Goal: Task Accomplishment & Management: Use online tool/utility

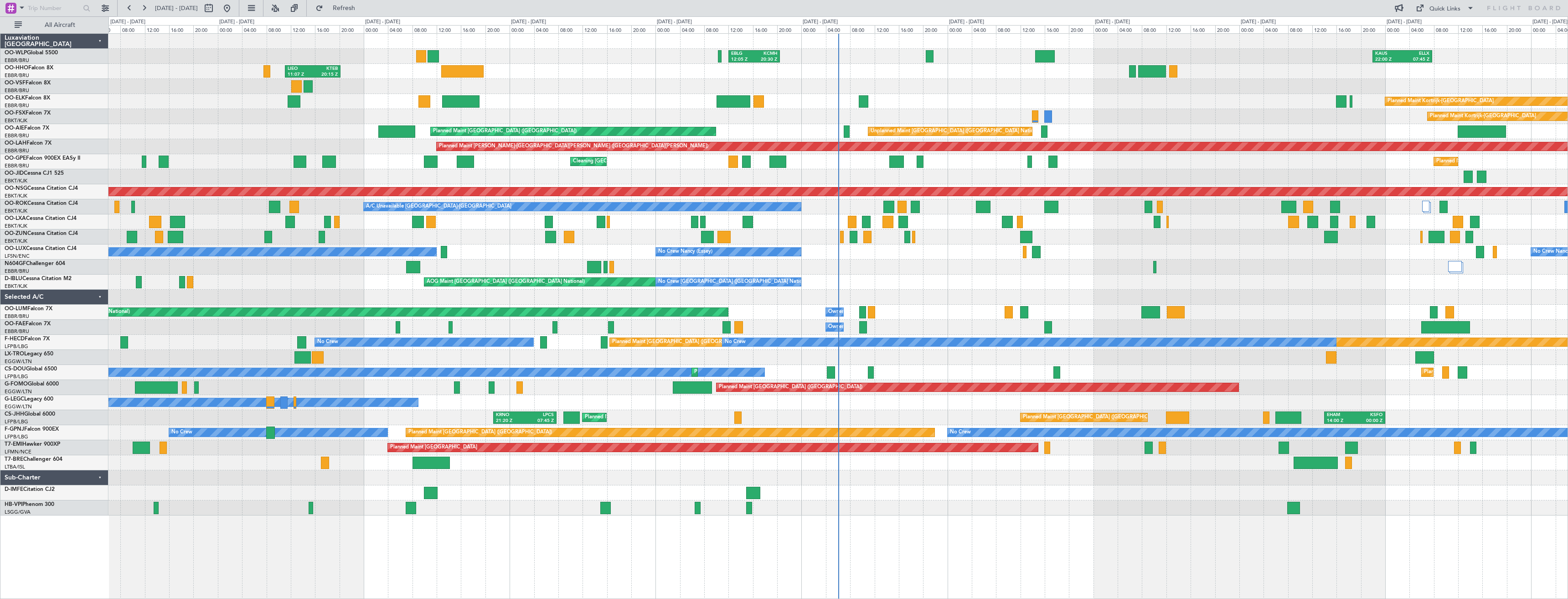
click at [846, 282] on div "EBLG 12:05 Z KCMH 20:30 Z [PERSON_NAME] 22:00 Z ELLX 07:45 Z LTCG 15:40 Z RJTT …" at bounding box center [838, 275] width 1459 height 482
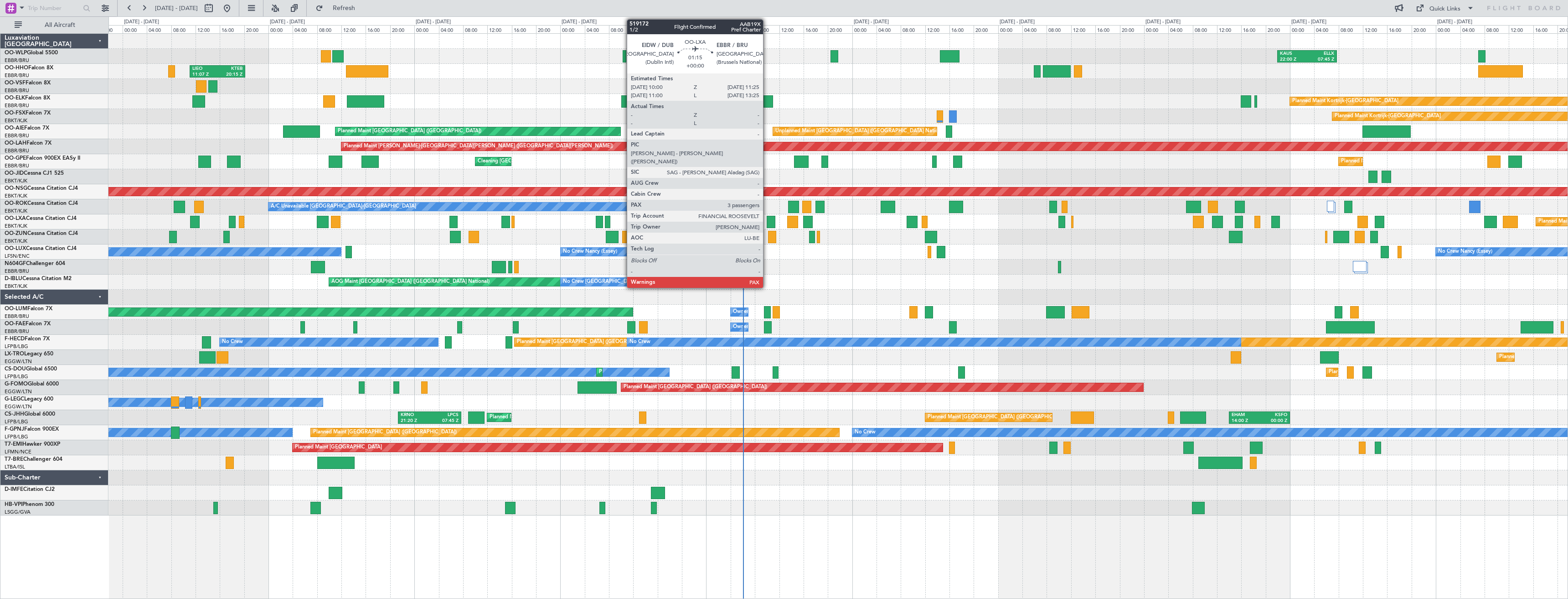
click at [767, 223] on div at bounding box center [771, 222] width 9 height 12
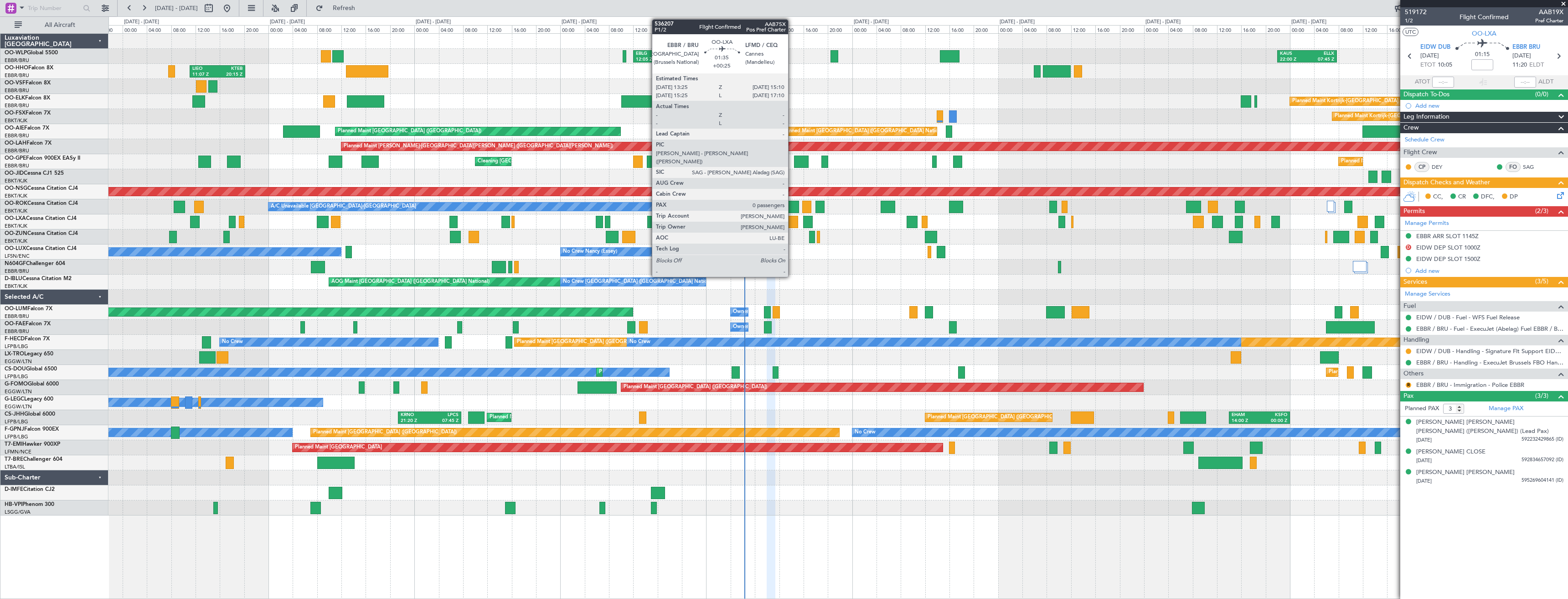
click at [792, 224] on div at bounding box center [793, 222] width 11 height 12
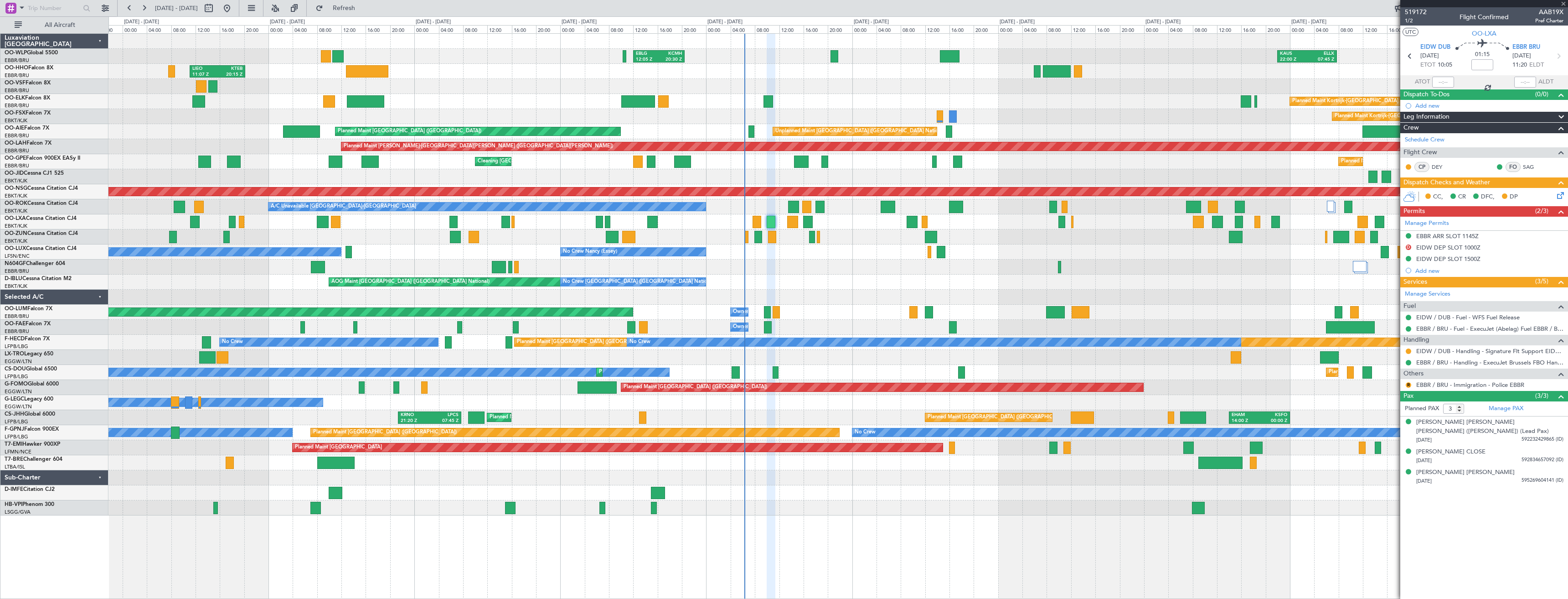
type input "+00:25"
type input "0"
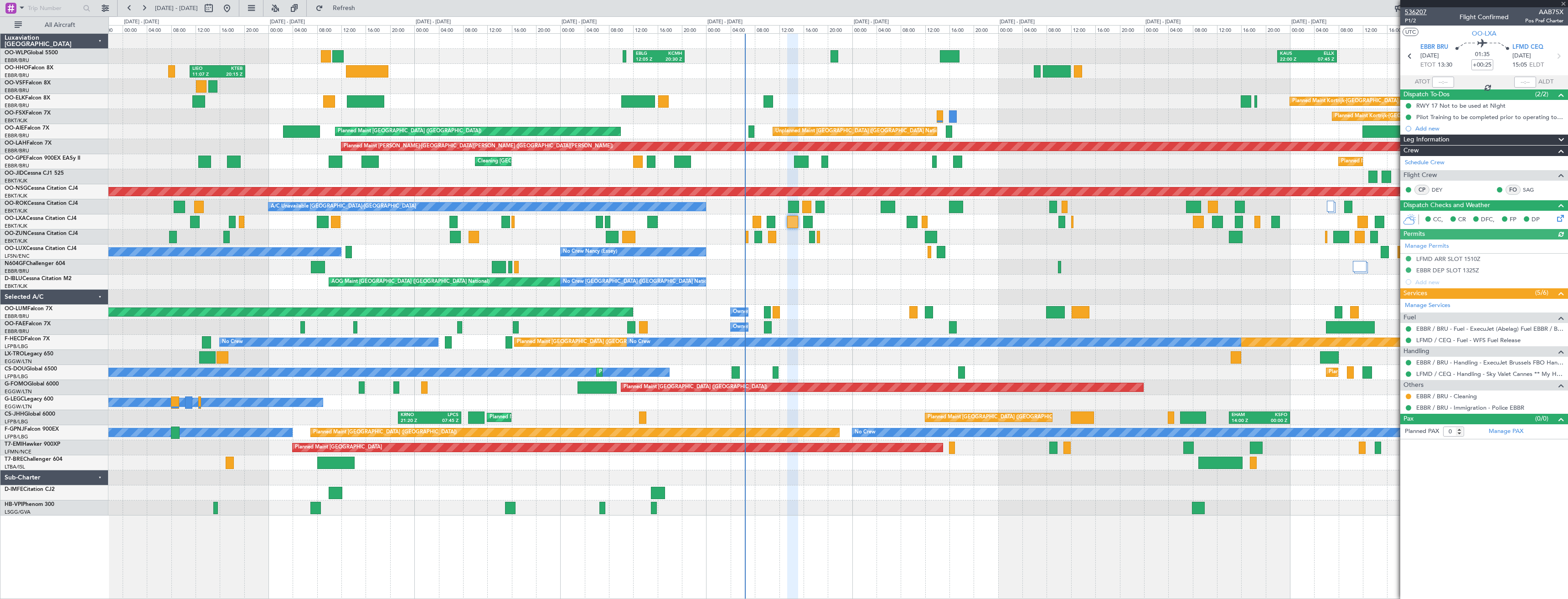
click at [1420, 12] on span "536207" at bounding box center [1416, 12] width 22 height 10
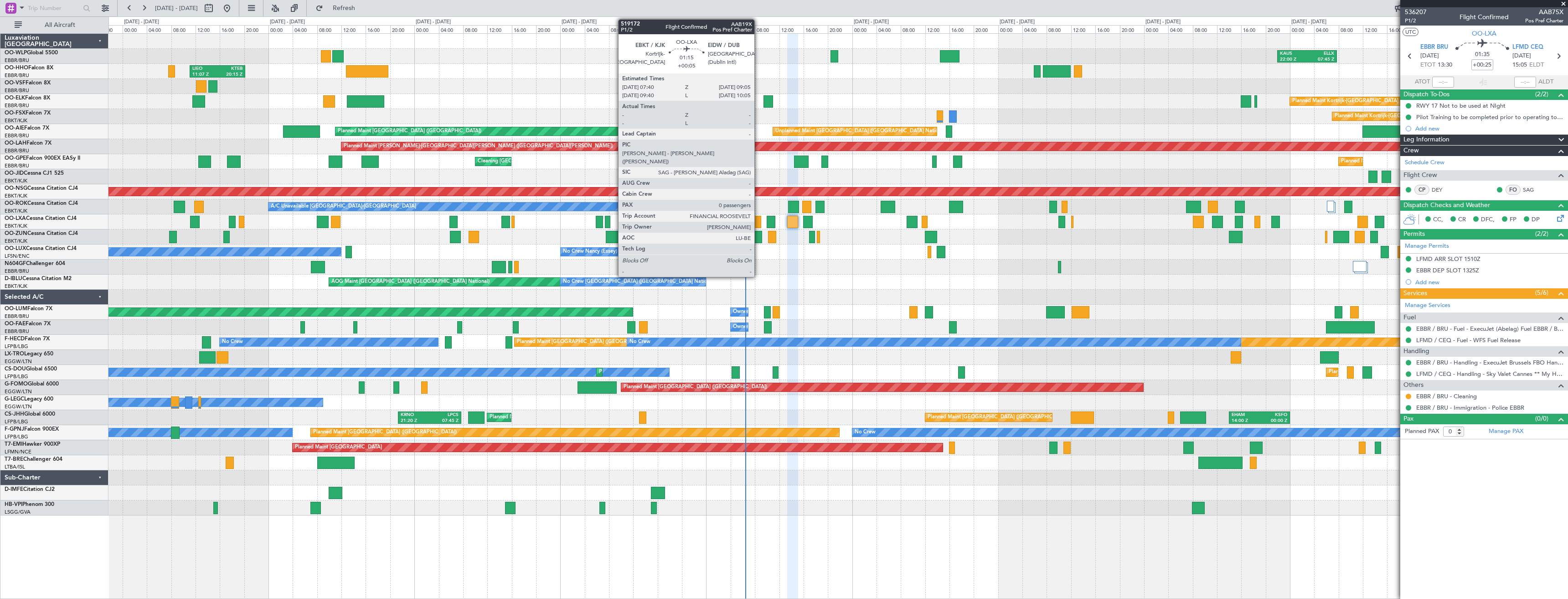
click at [759, 222] on div at bounding box center [757, 222] width 9 height 12
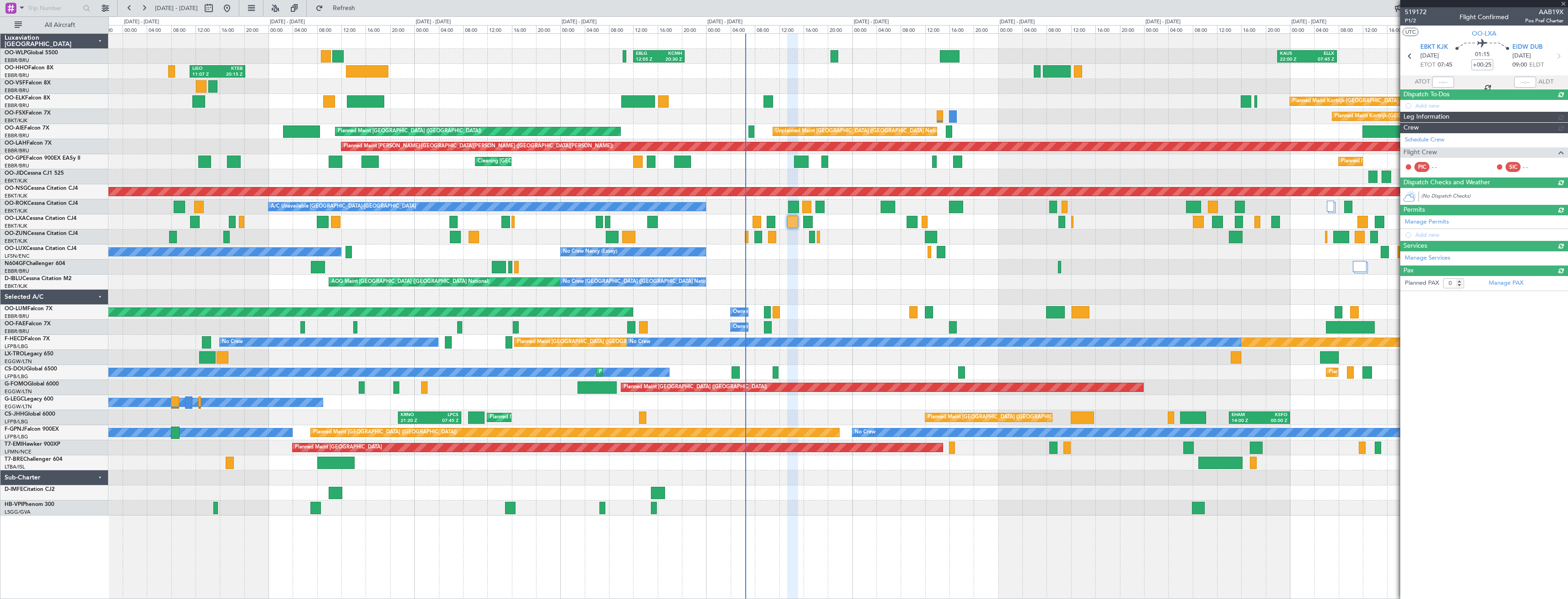
type input "+00:05"
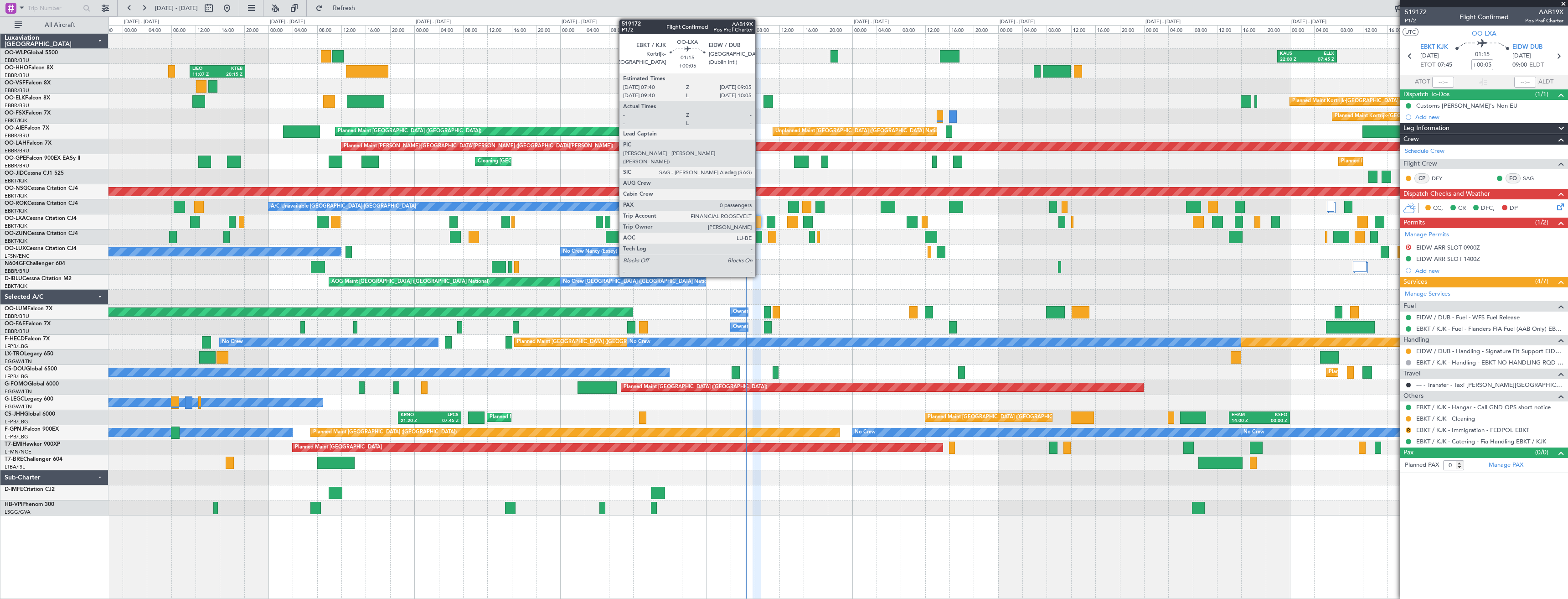
click at [760, 225] on div at bounding box center [757, 222] width 9 height 12
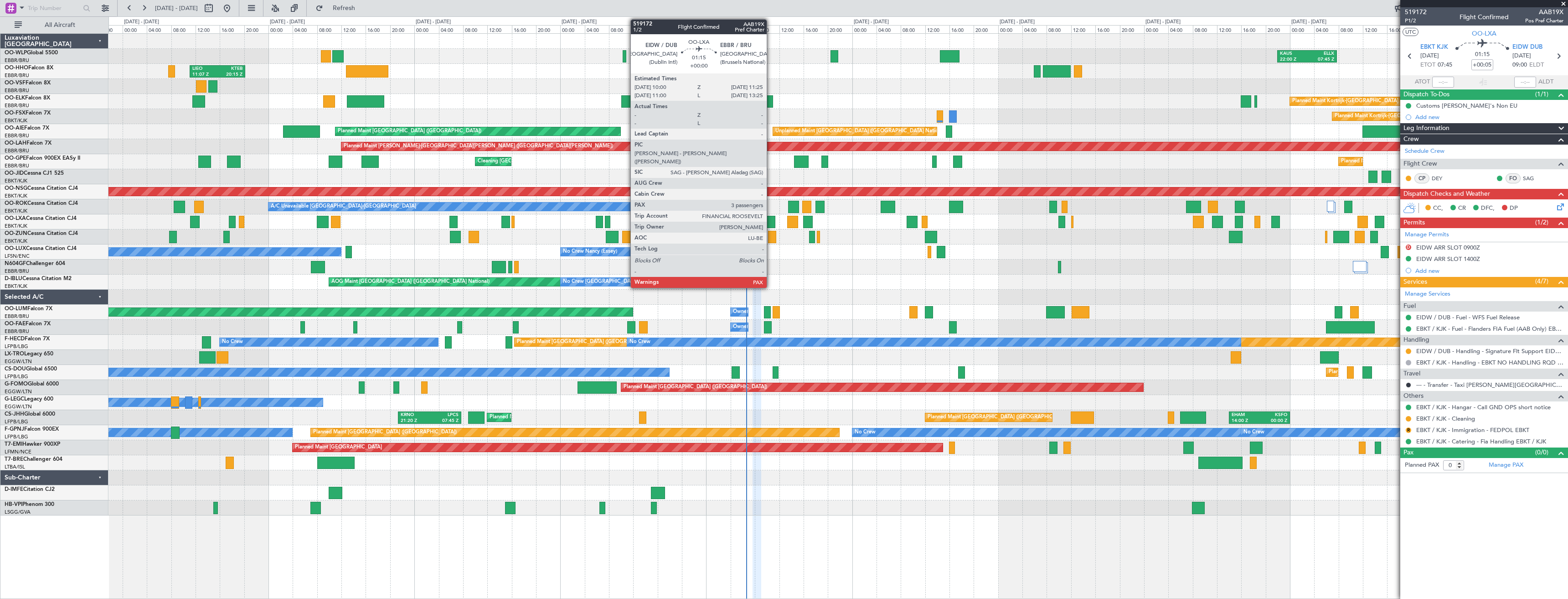
click at [771, 221] on div at bounding box center [771, 222] width 9 height 12
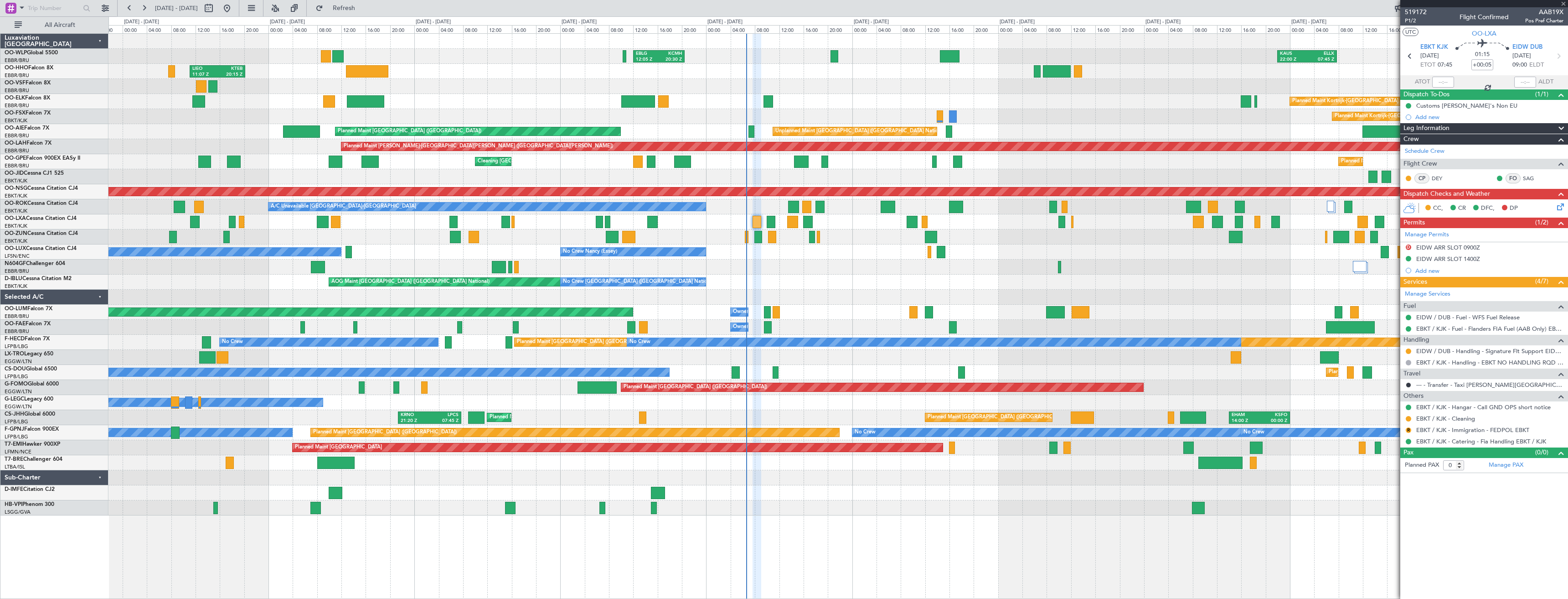
type input "3"
